Goal: Transaction & Acquisition: Purchase product/service

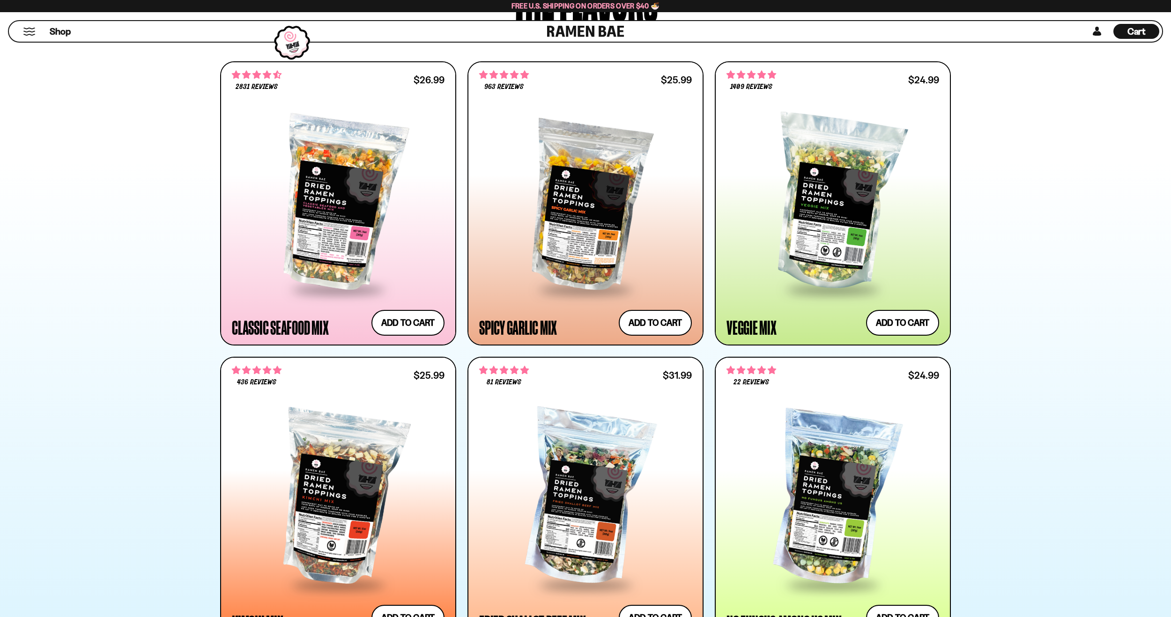
scroll to position [562, 0]
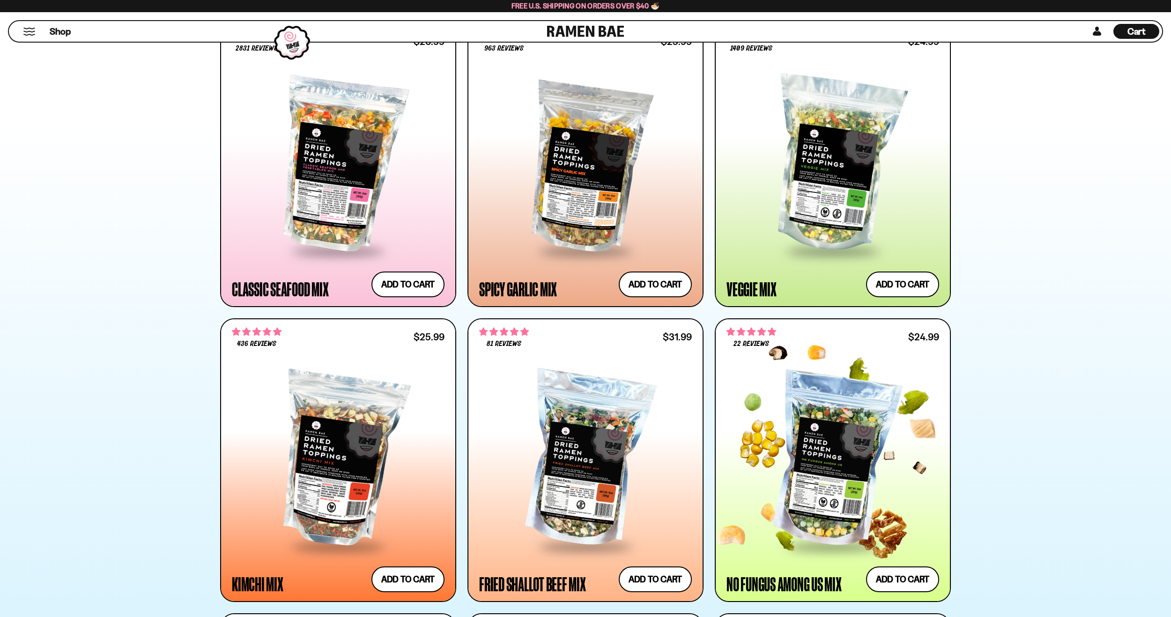
click at [833, 476] on div at bounding box center [833, 460] width 213 height 171
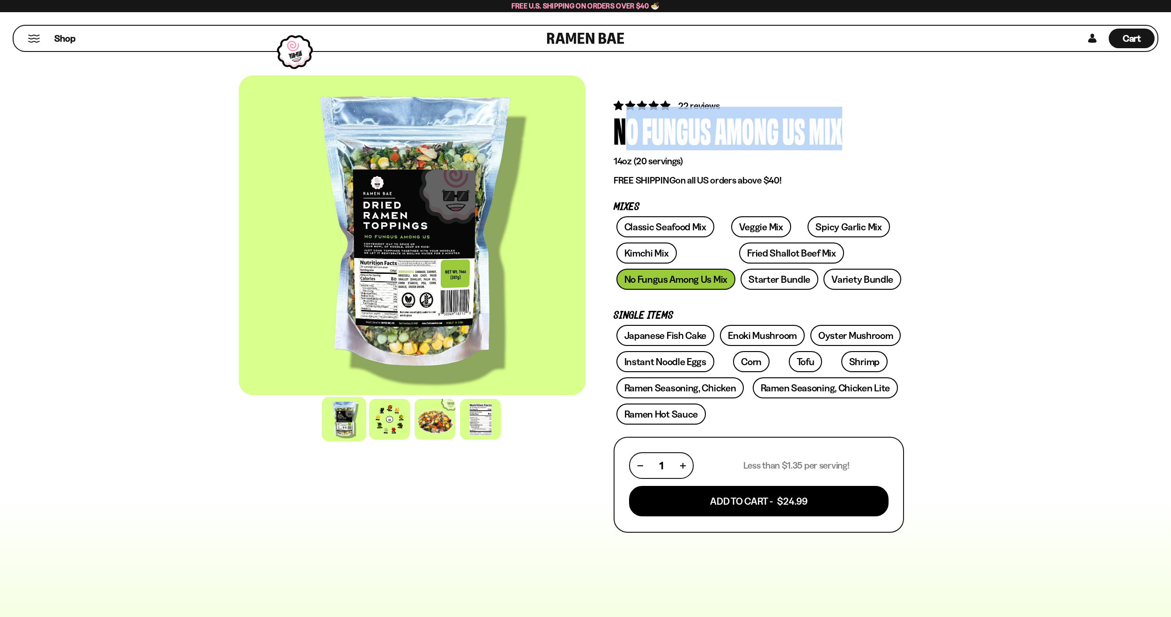
drag, startPoint x: 612, startPoint y: 127, endPoint x: 861, endPoint y: 124, distance: 248.8
click at [861, 124] on div "22 reviews No Fungus Among Us Mix 14oz (20 servings) FREE SHIPPING on all US or…" at bounding box center [759, 503] width 347 height 856
drag, startPoint x: 858, startPoint y: 123, endPoint x: 839, endPoint y: 119, distance: 19.6
click at [839, 119] on div "No Fungus Among Us Mix" at bounding box center [759, 129] width 290 height 35
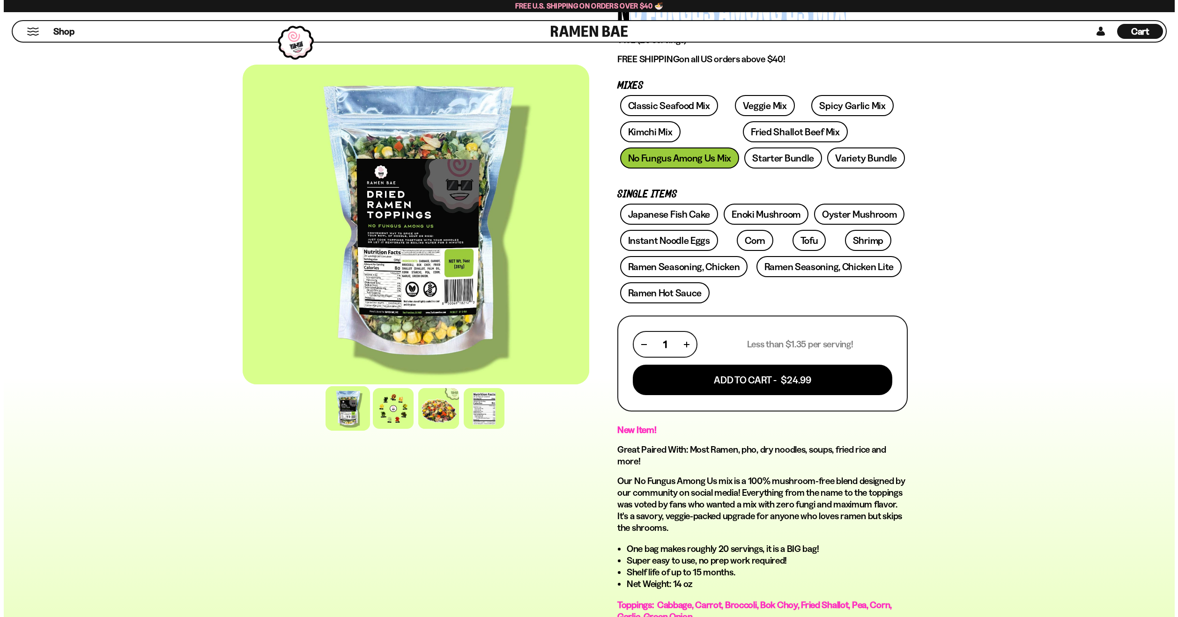
scroll to position [106, 0]
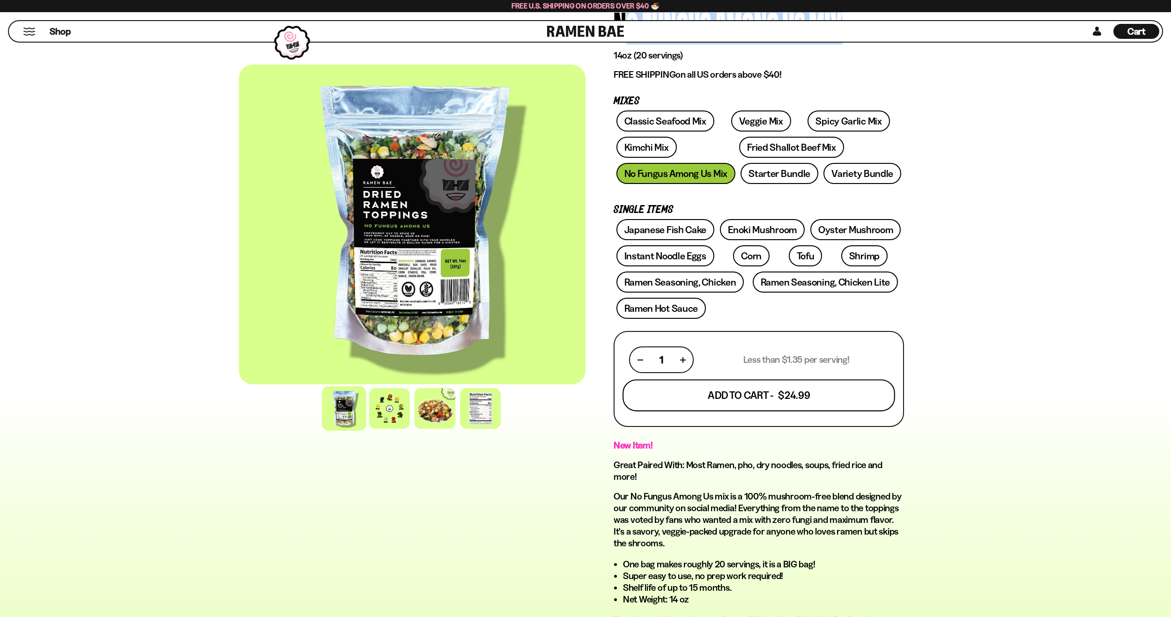
click at [853, 381] on button "Add To Cart - $24.99" at bounding box center [759, 396] width 273 height 32
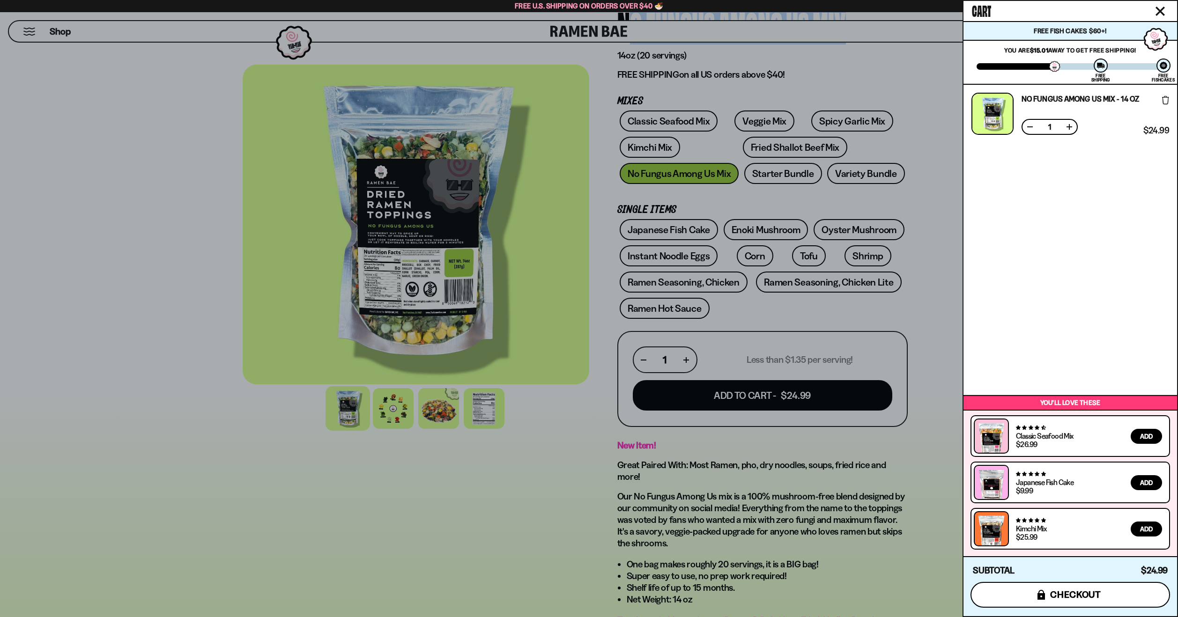
click at [1010, 591] on button "icons8-lock checkout" at bounding box center [1071, 595] width 200 height 26
